Goal: Find specific page/section: Find specific page/section

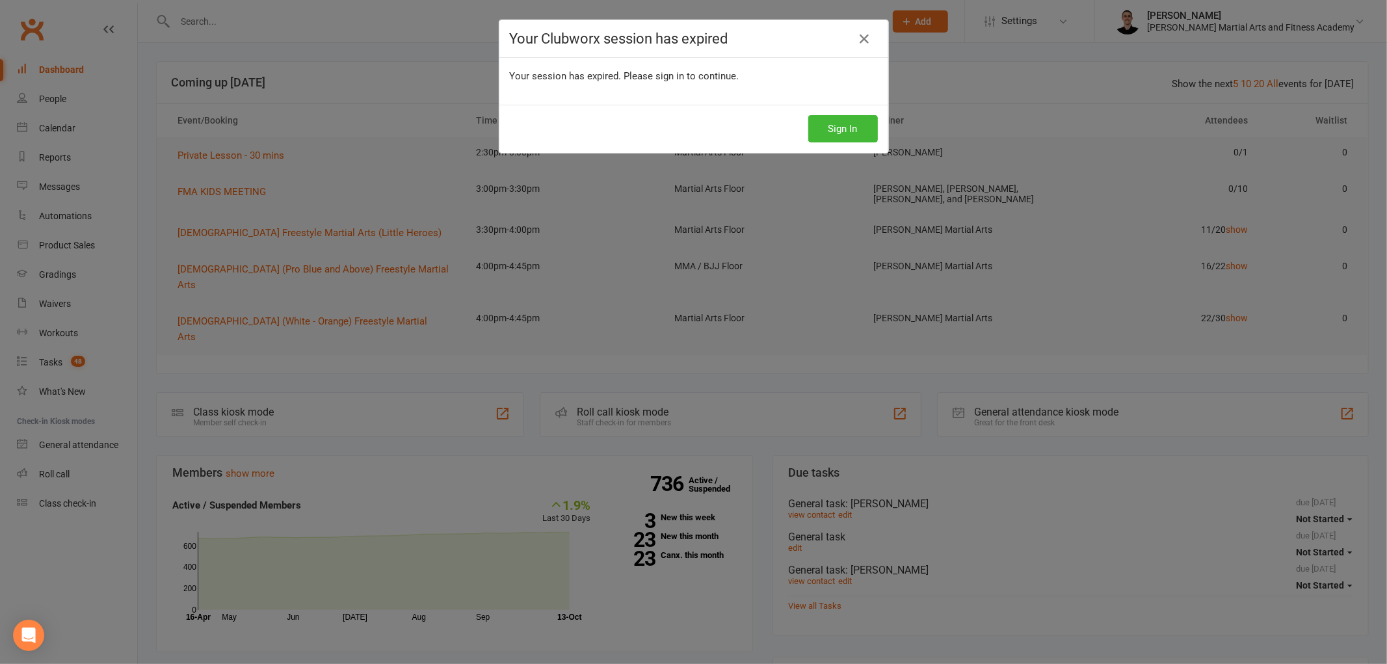
click at [834, 107] on div "Sign In" at bounding box center [694, 129] width 389 height 48
click at [835, 142] on button "Sign In" at bounding box center [844, 128] width 70 height 27
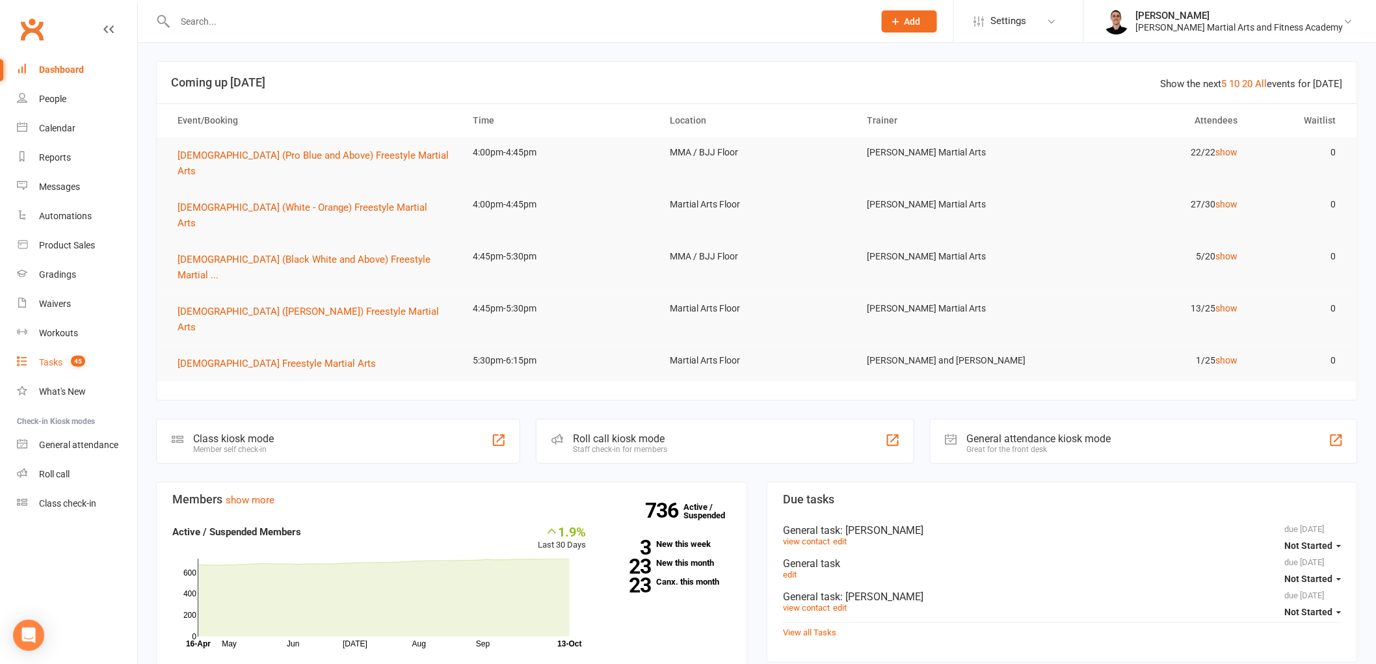
click at [81, 358] on span "45" at bounding box center [78, 361] width 14 height 11
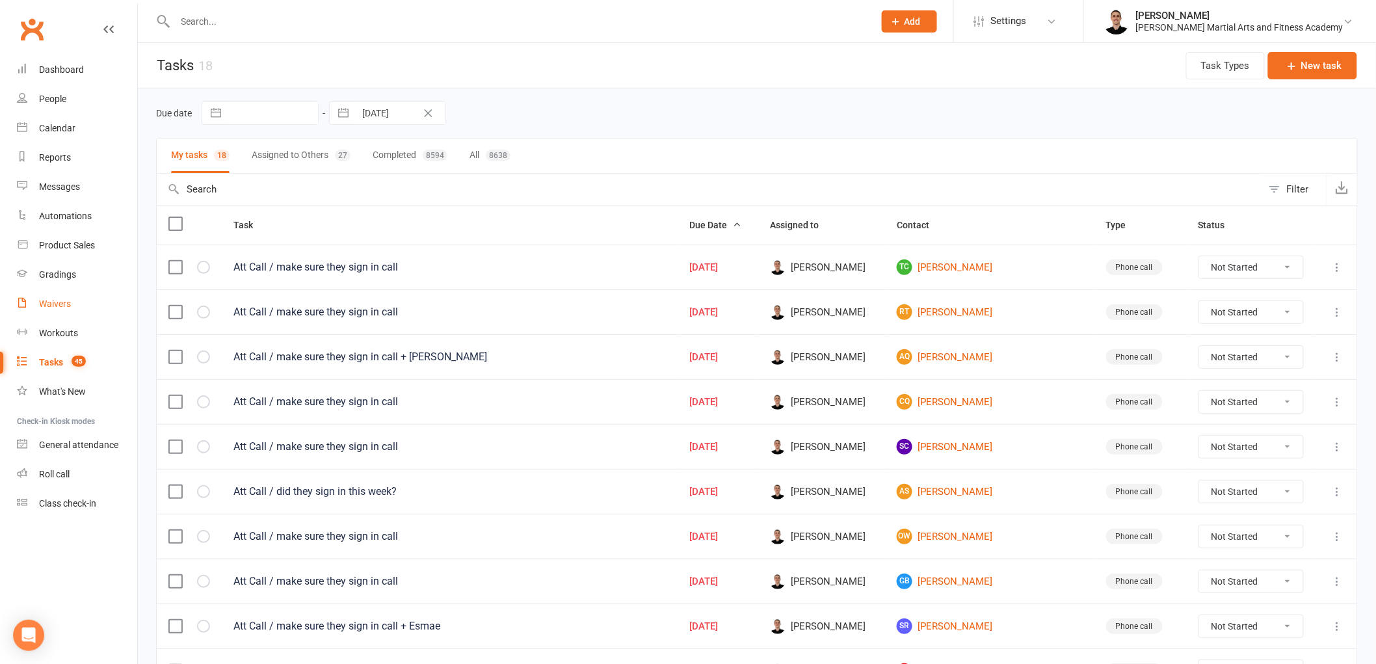
click at [78, 309] on link "Waivers" at bounding box center [77, 303] width 120 height 29
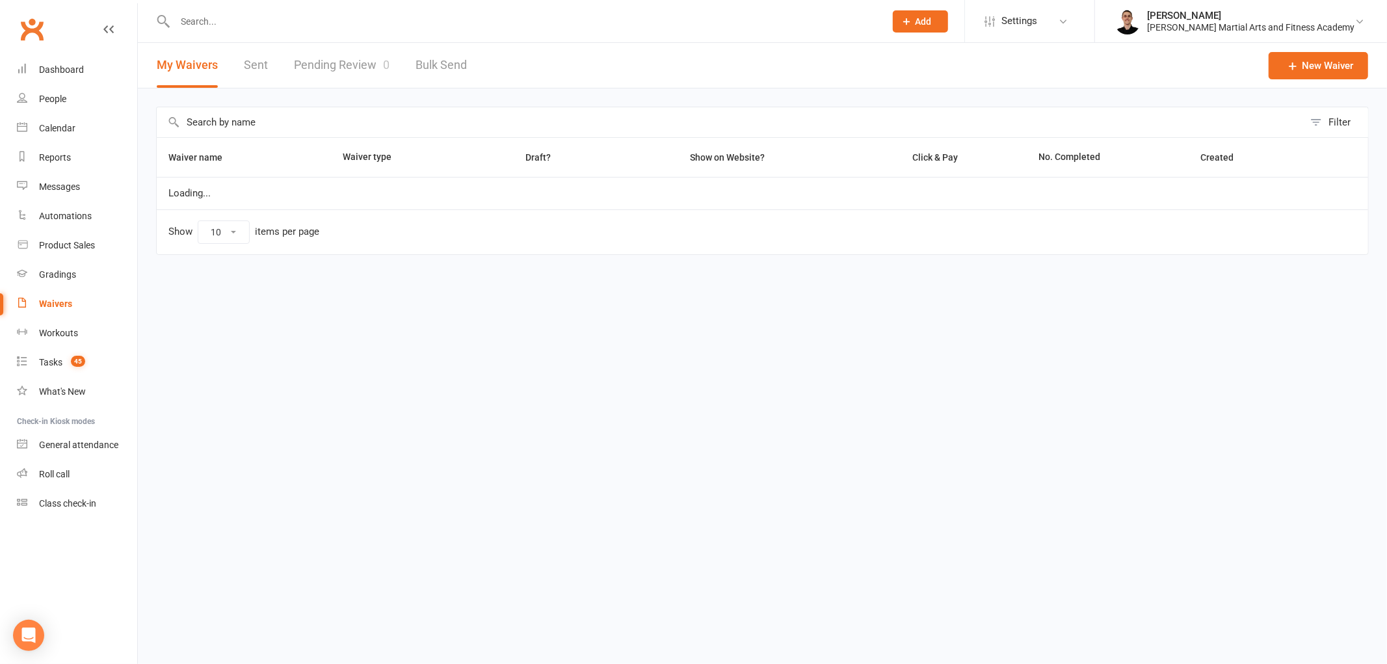
select select "25"
click at [351, 68] on link "Pending Review 0" at bounding box center [342, 65] width 96 height 45
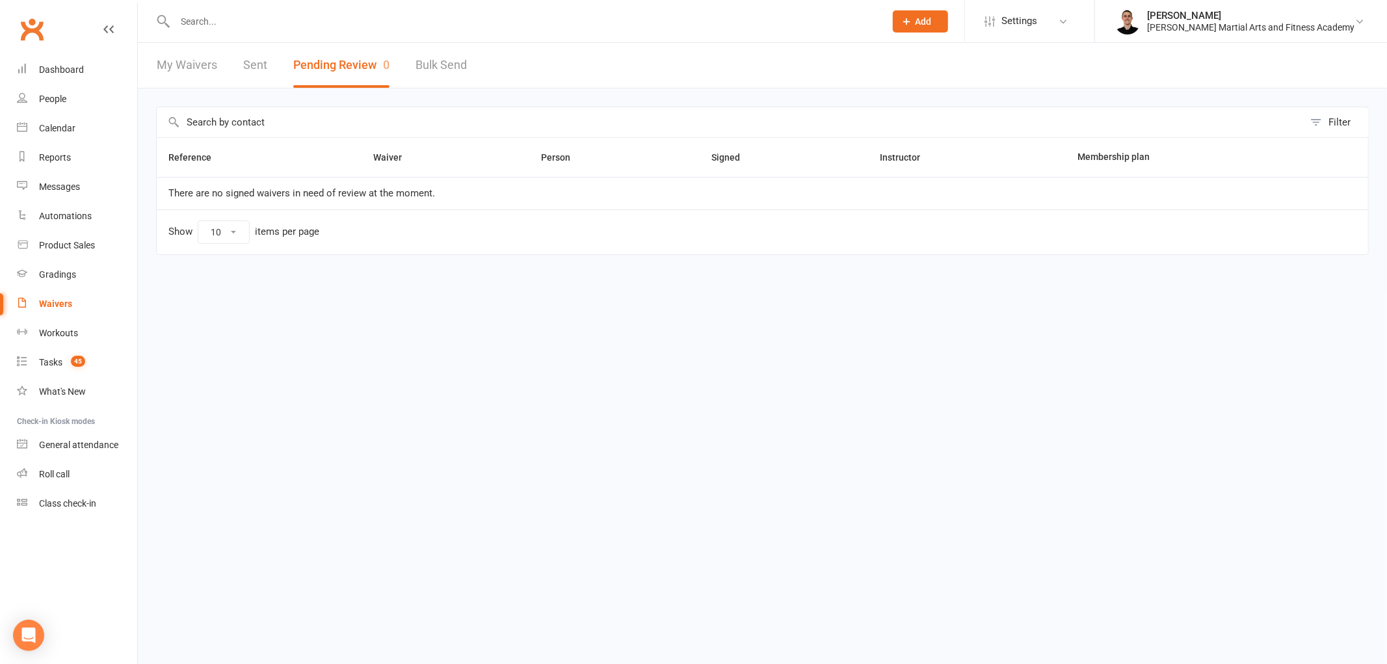
click at [250, 68] on link "Sent" at bounding box center [255, 65] width 24 height 45
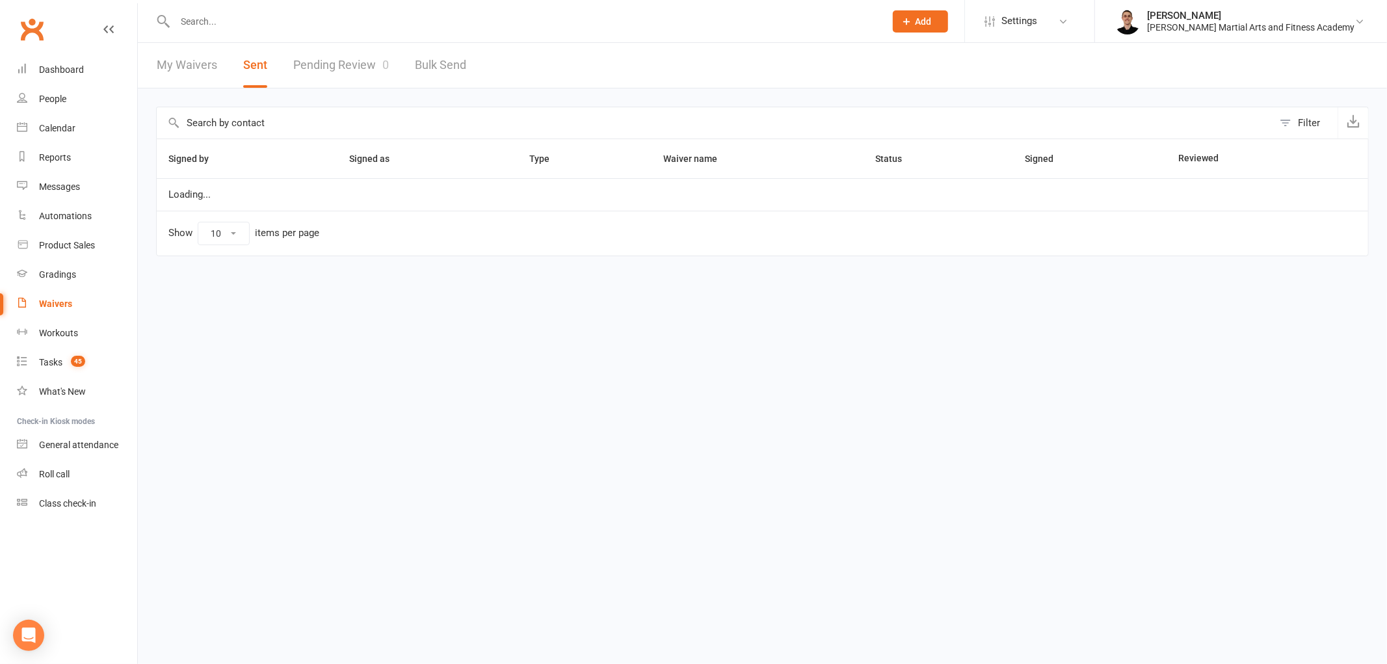
select select "25"
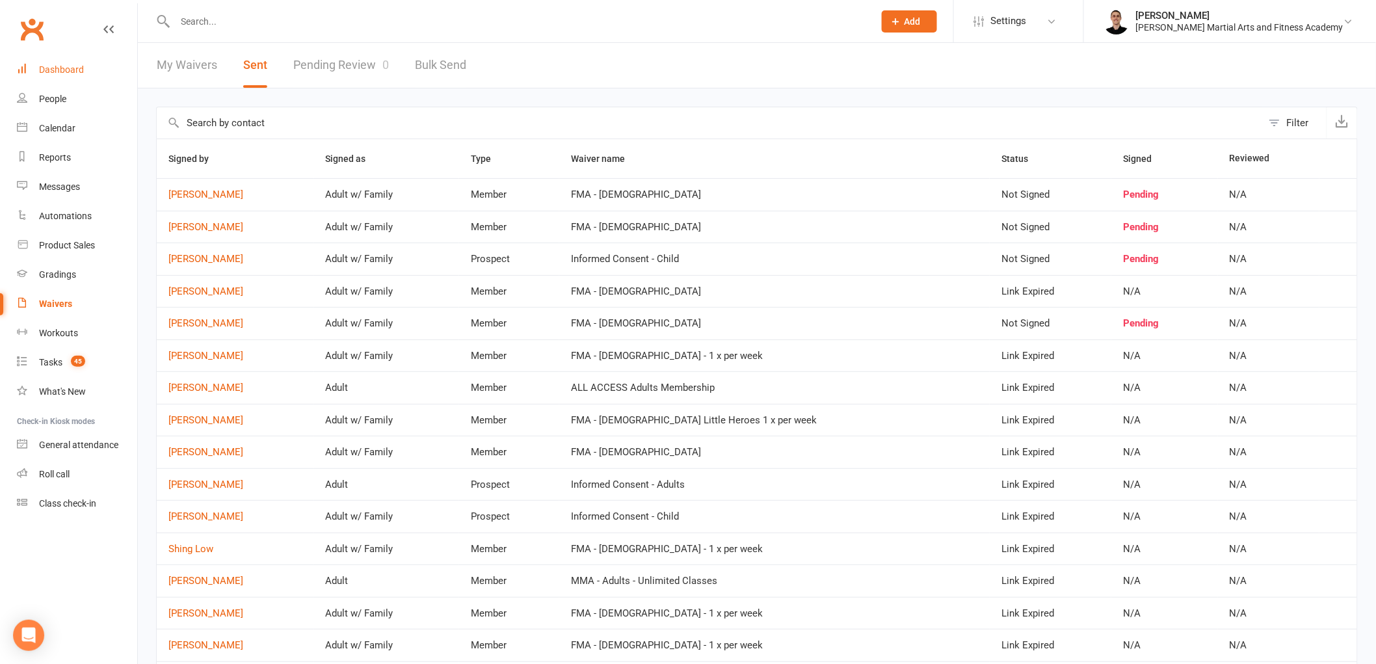
click at [108, 60] on link "Dashboard" at bounding box center [77, 69] width 120 height 29
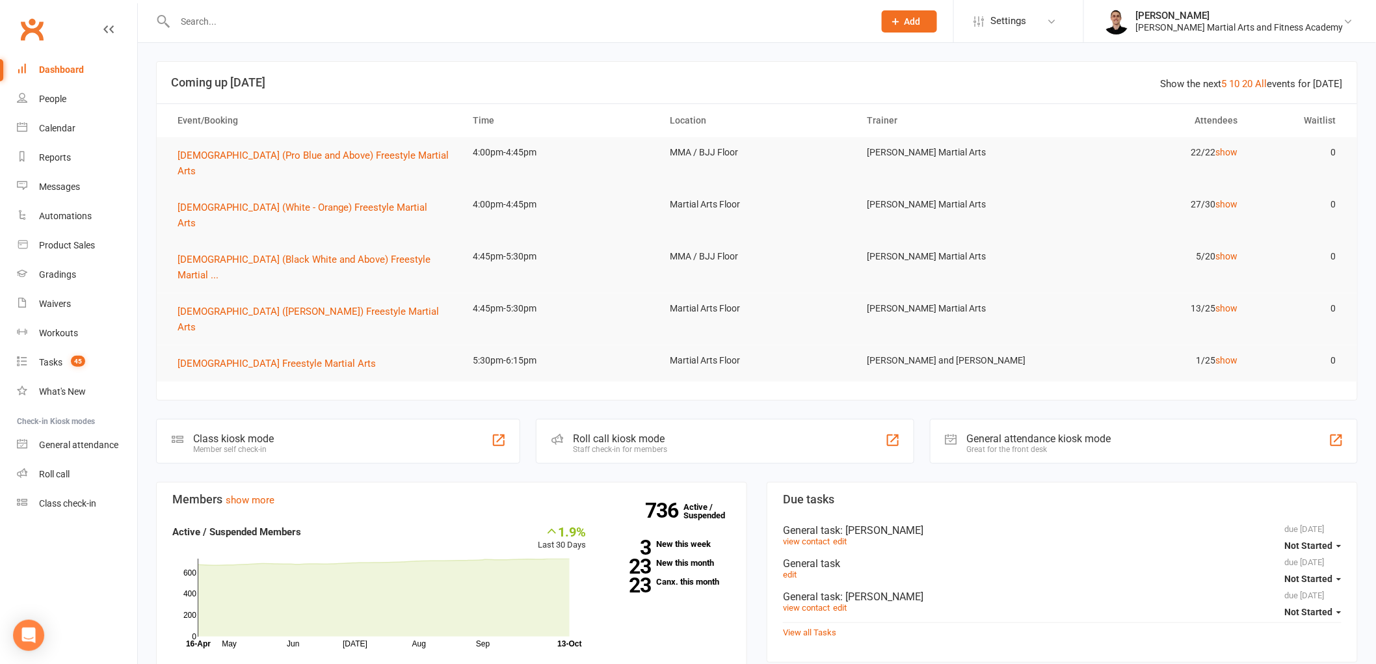
drag, startPoint x: 65, startPoint y: 134, endPoint x: 176, endPoint y: 60, distance: 133.3
select select "25"
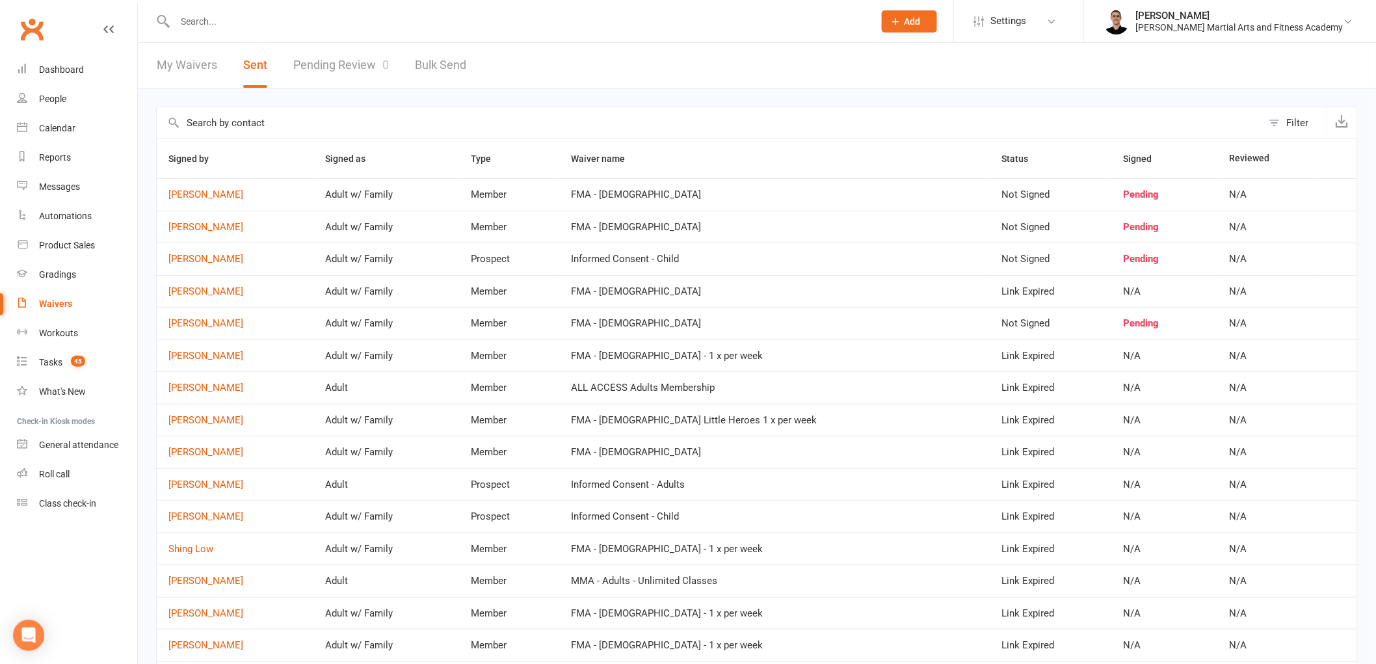
click at [241, 27] on input "text" at bounding box center [518, 21] width 694 height 18
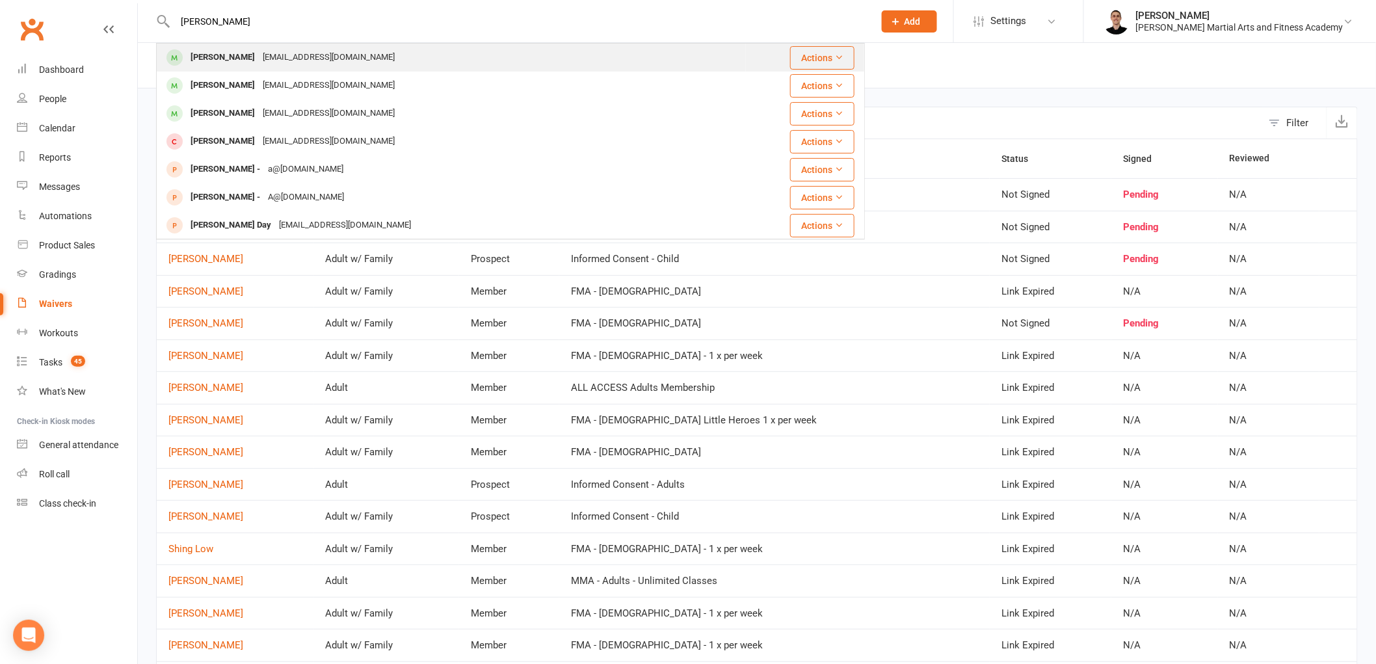
type input "[PERSON_NAME]"
click at [239, 49] on div "[PERSON_NAME]" at bounding box center [223, 57] width 72 height 19
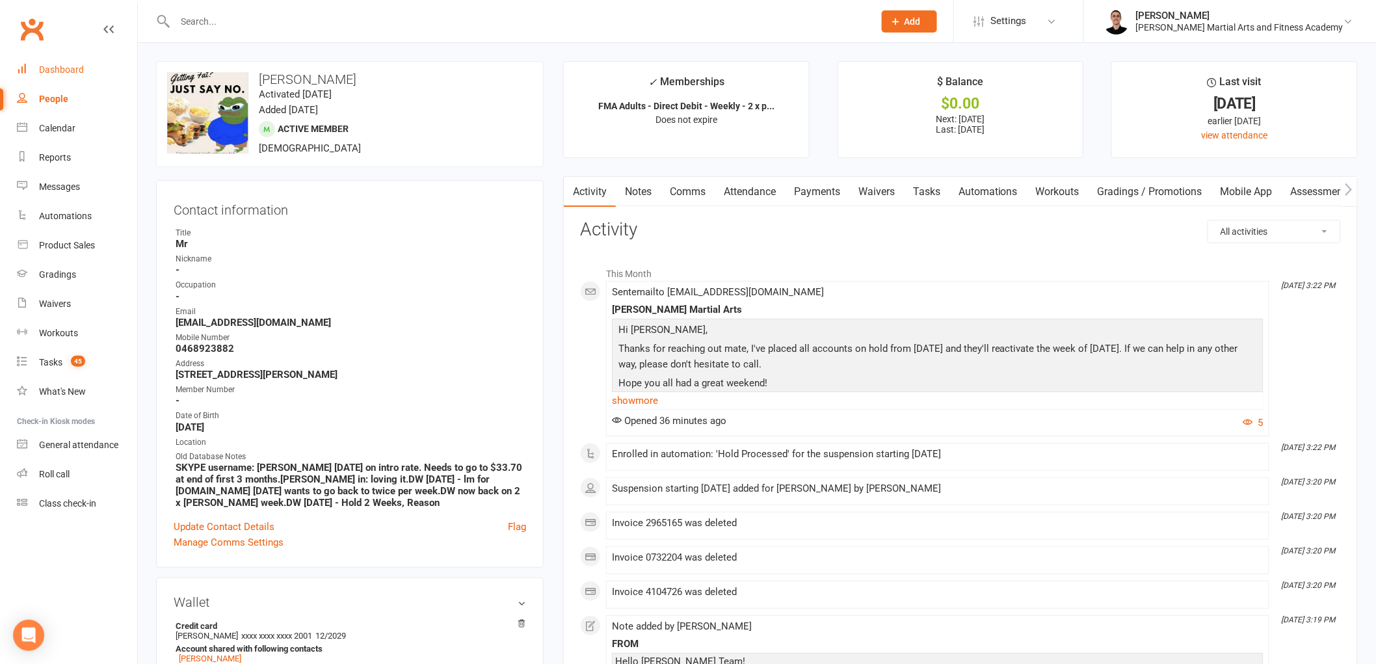
click at [92, 66] on link "Dashboard" at bounding box center [77, 69] width 120 height 29
